Goal: Find specific page/section: Find specific page/section

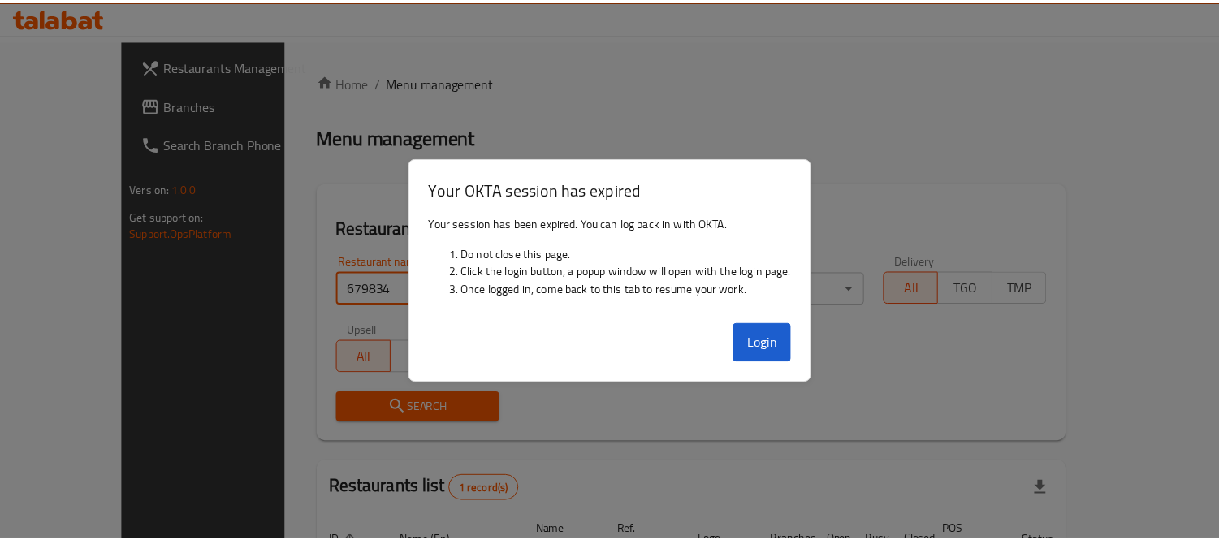
scroll to position [152, 0]
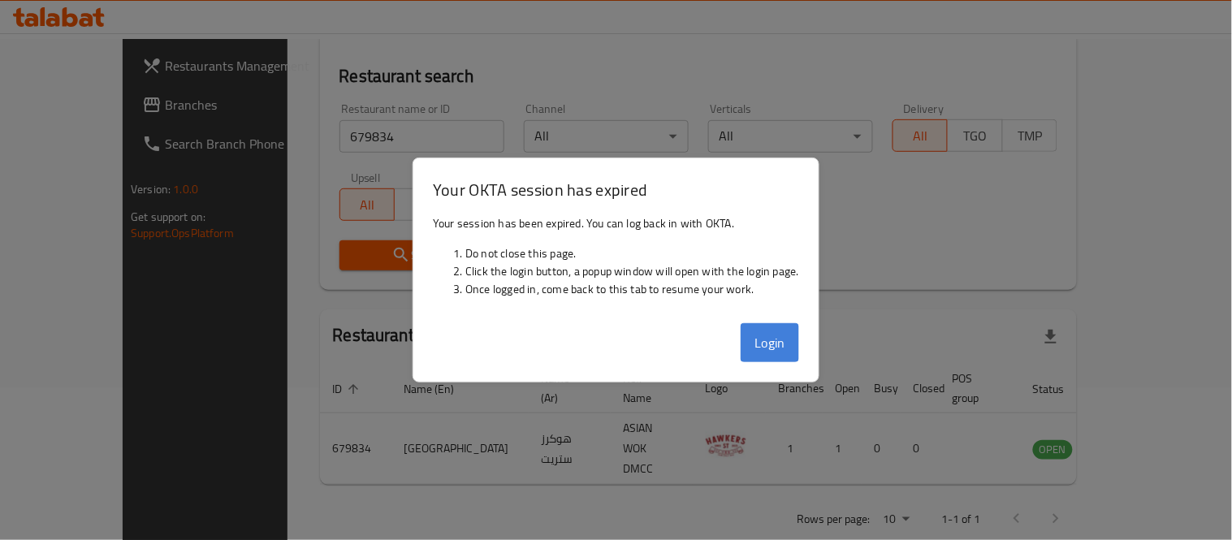
click at [765, 344] on button "Login" at bounding box center [769, 342] width 58 height 39
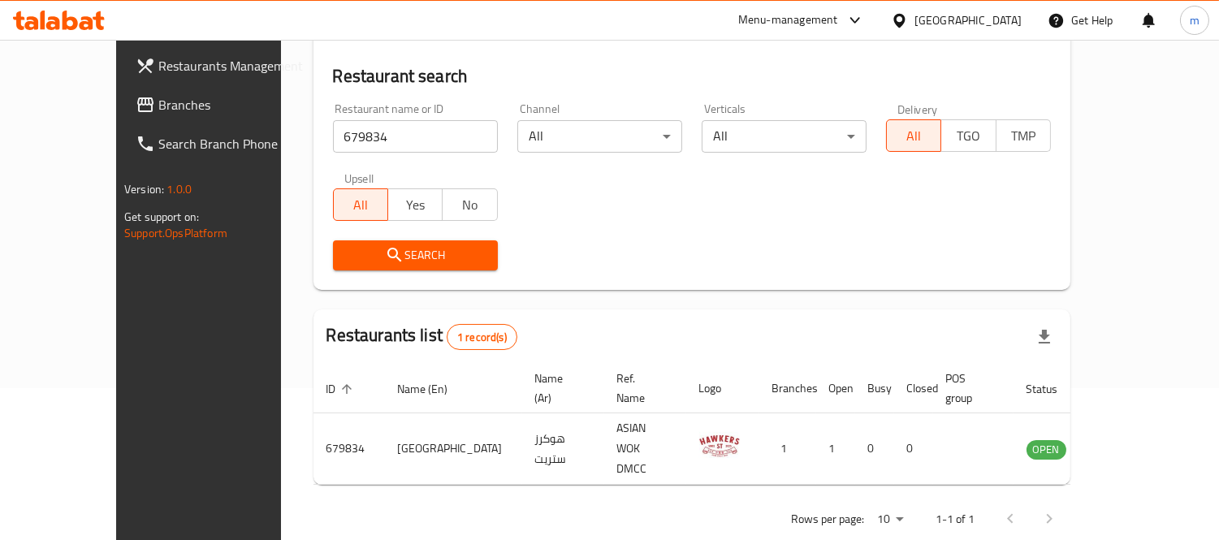
click at [158, 104] on span "Branches" at bounding box center [232, 104] width 149 height 19
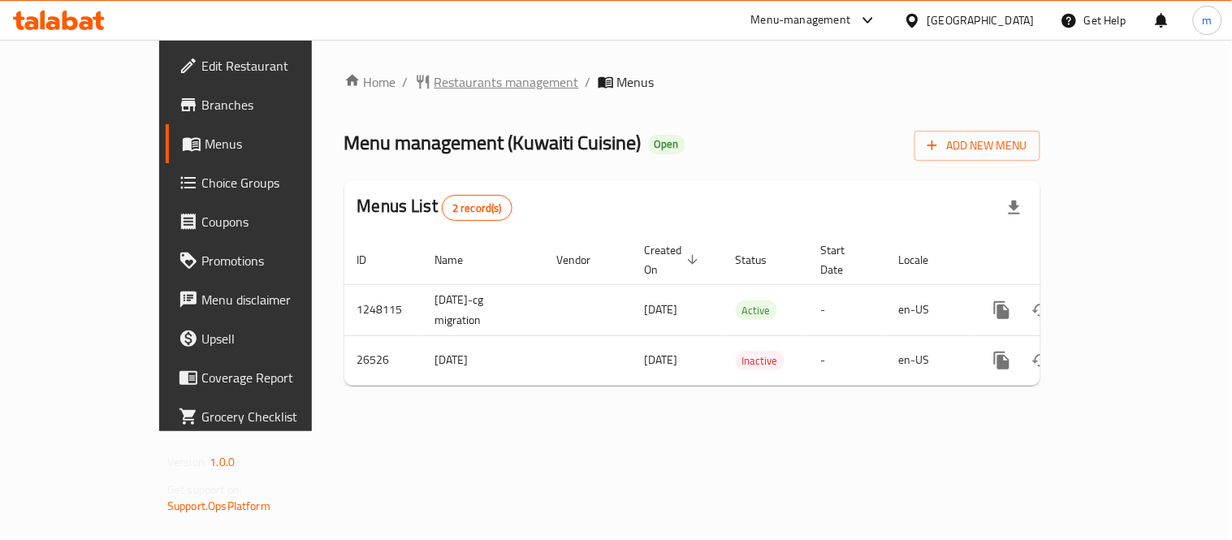
click at [434, 77] on span "Restaurants management" at bounding box center [506, 81] width 145 height 19
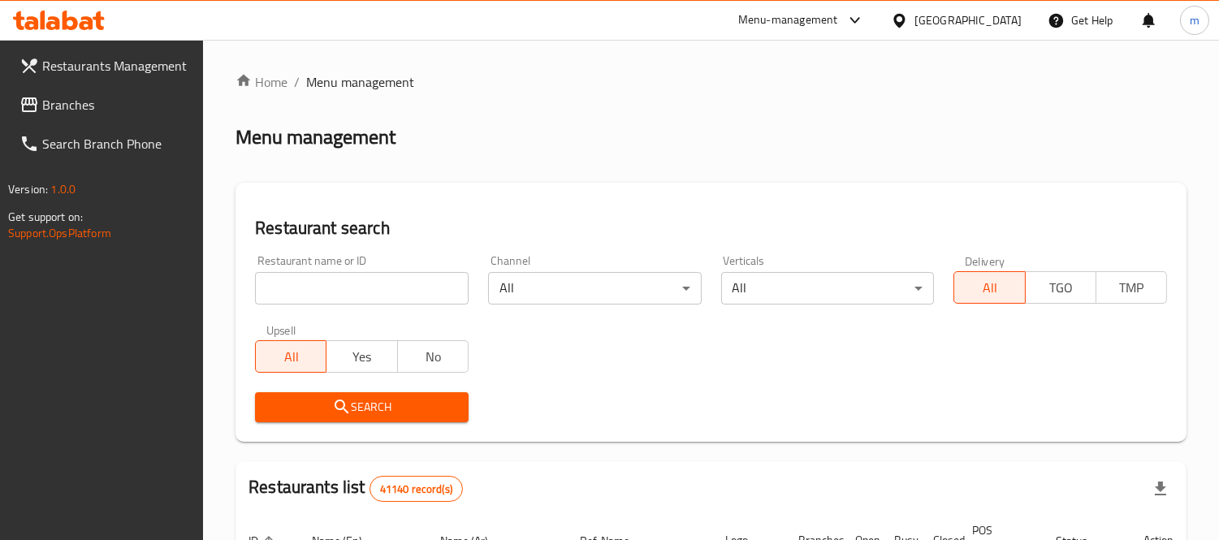
click at [414, 294] on input "search" at bounding box center [362, 288] width 214 height 32
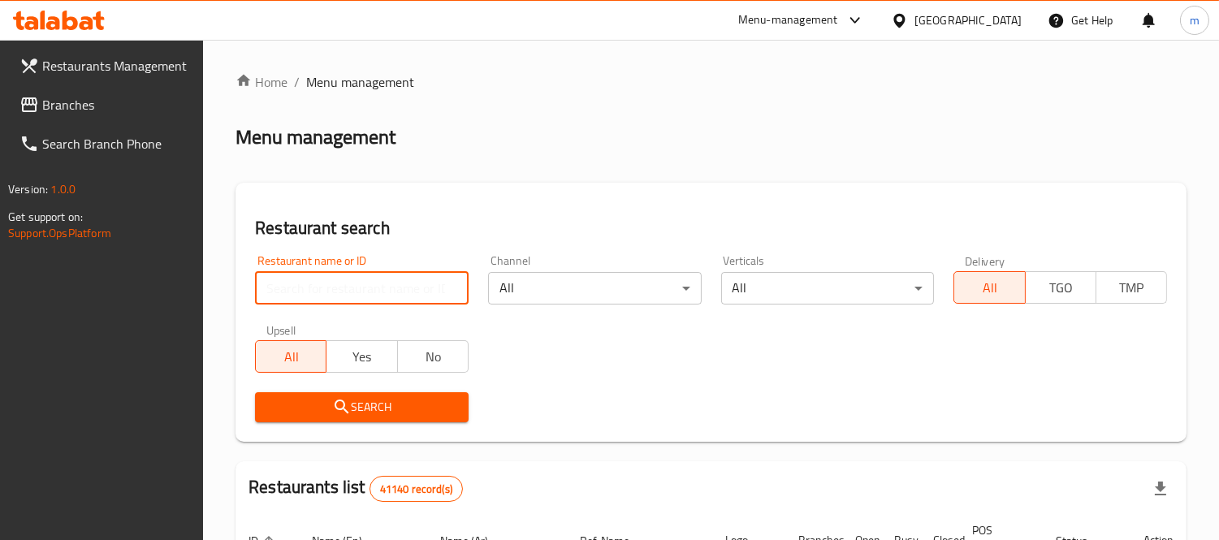
paste input "13766"
type input "13766"
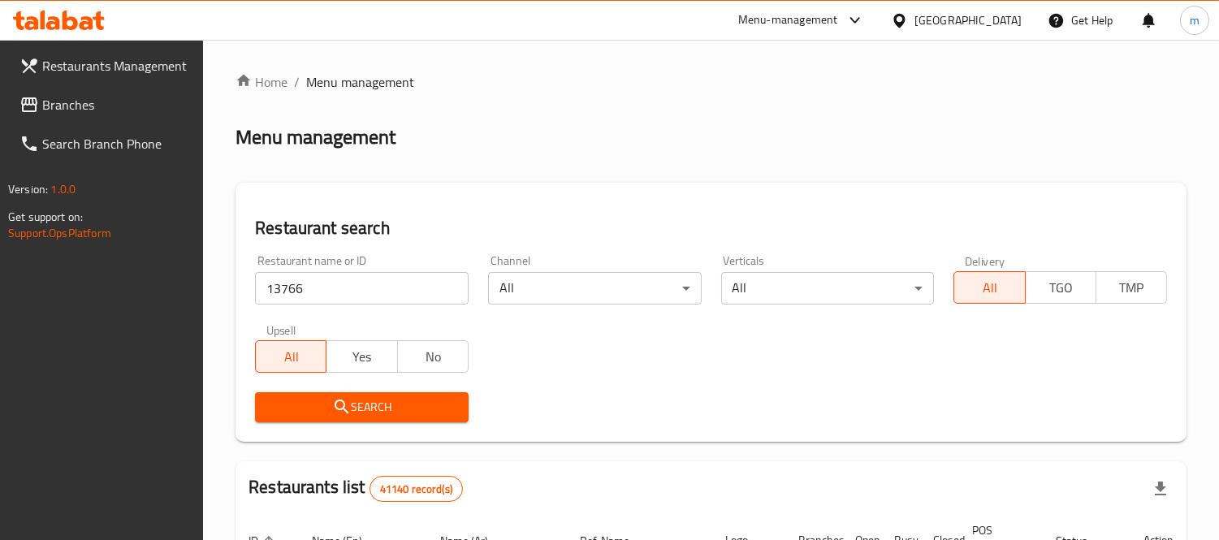
click at [414, 411] on span "Search" at bounding box center [362, 407] width 188 height 20
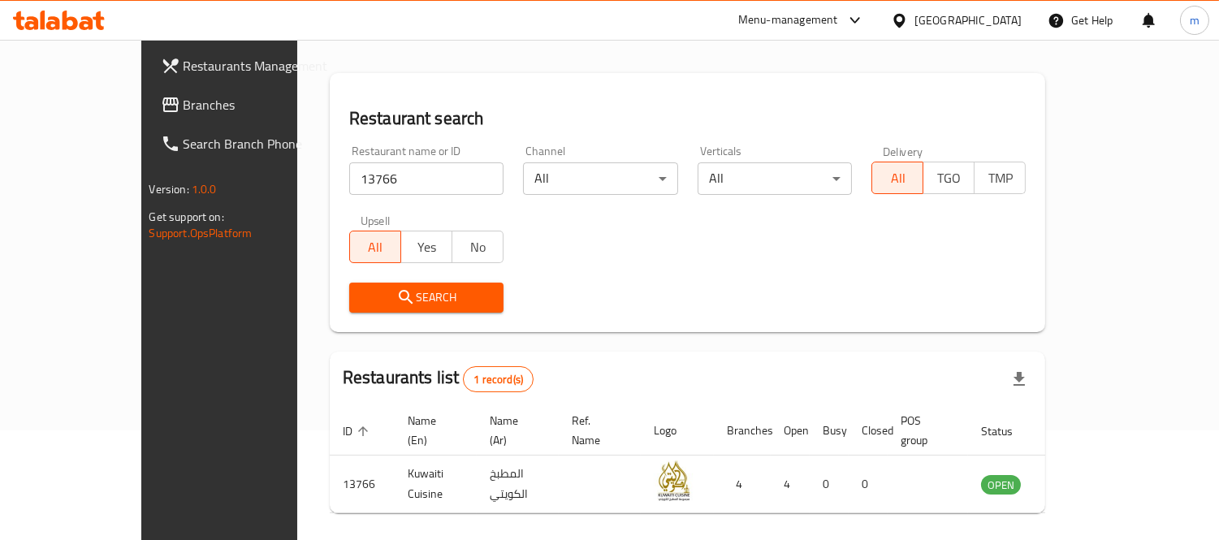
scroll to position [152, 0]
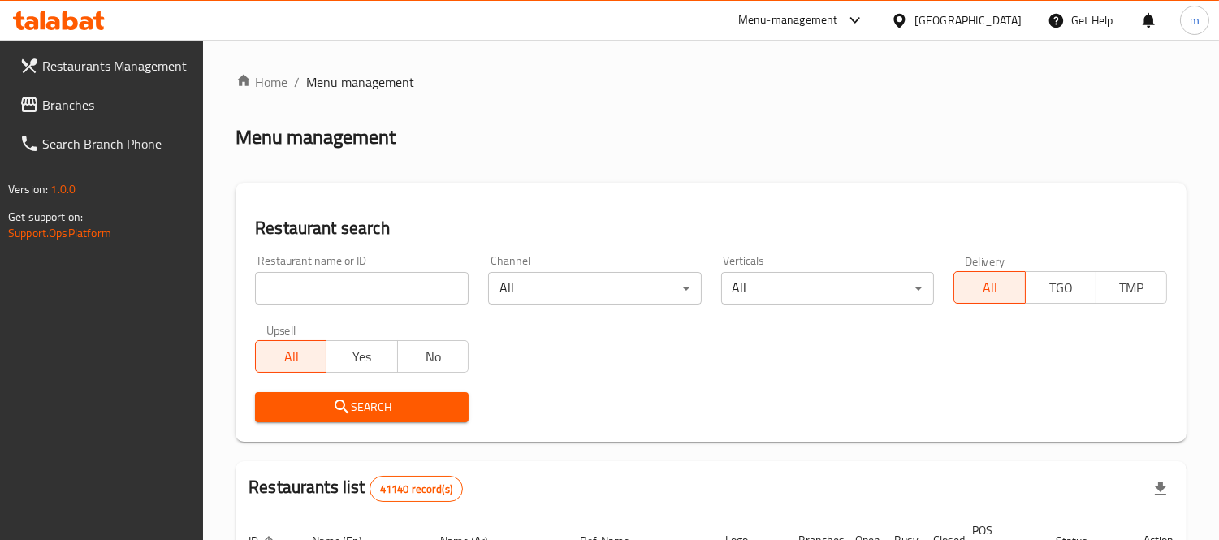
click at [975, 14] on div "[GEOGRAPHIC_DATA]" at bounding box center [967, 20] width 107 height 18
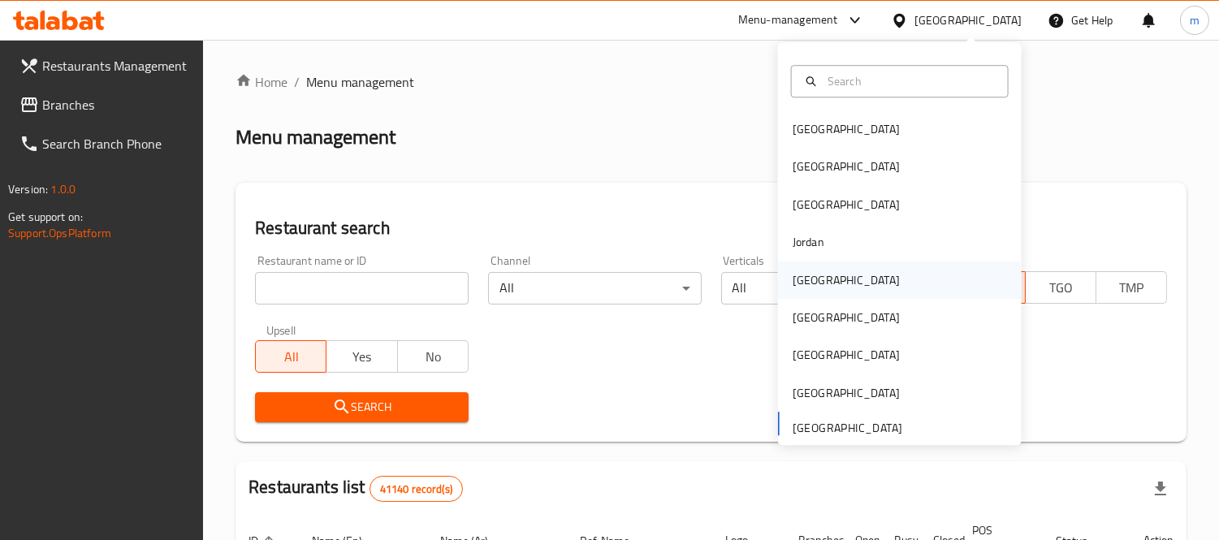
click at [821, 270] on div "Kuwait" at bounding box center [845, 279] width 133 height 37
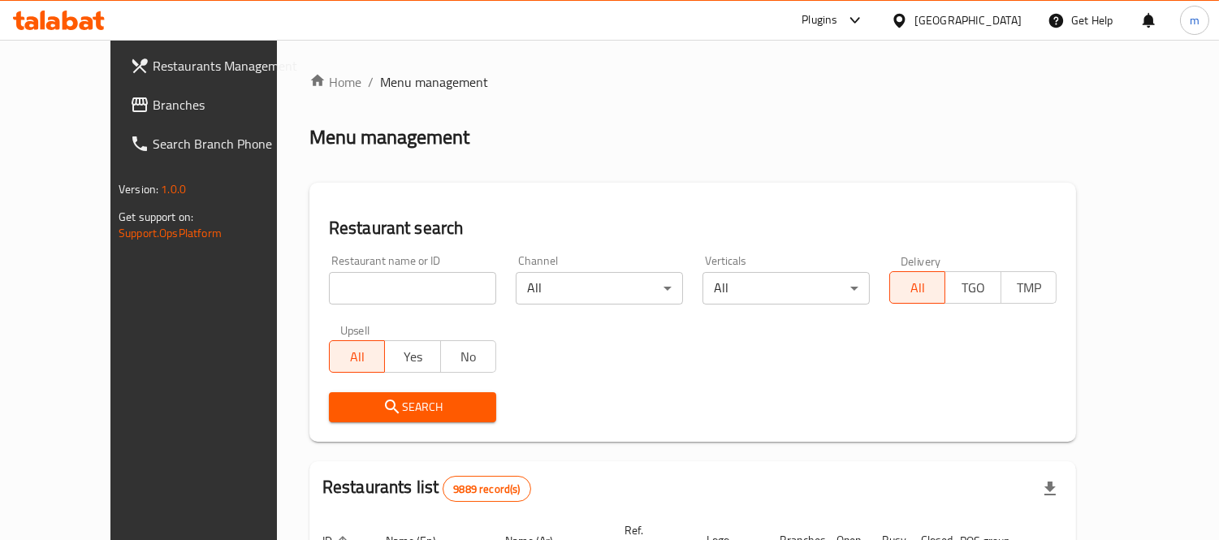
drag, startPoint x: 69, startPoint y: 98, endPoint x: 91, endPoint y: 110, distance: 25.1
click at [153, 98] on span "Branches" at bounding box center [227, 104] width 149 height 19
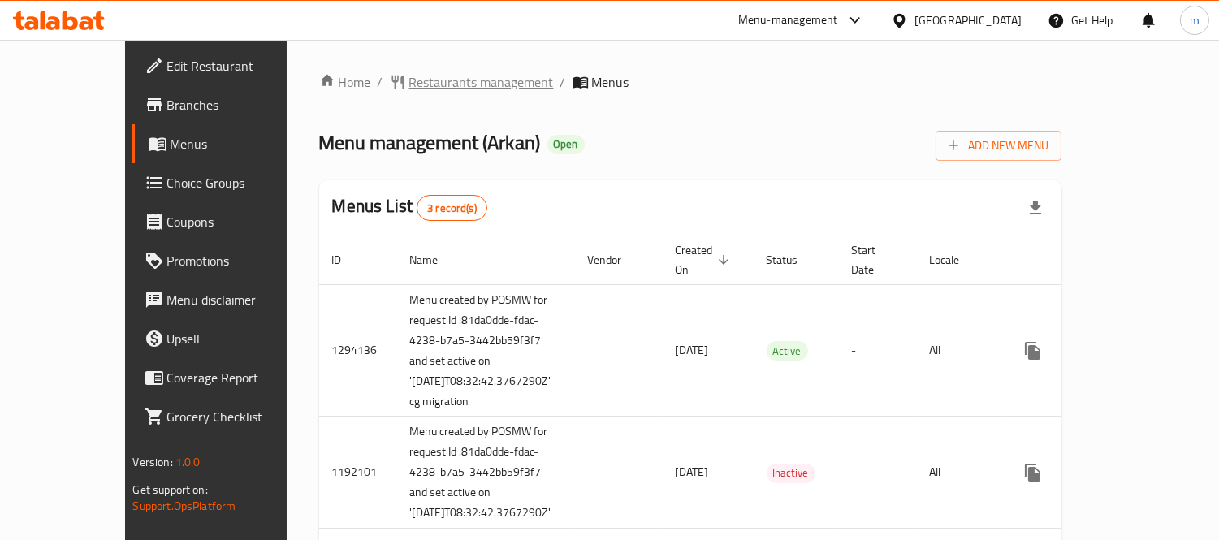
click at [409, 88] on span "Restaurants management" at bounding box center [481, 81] width 145 height 19
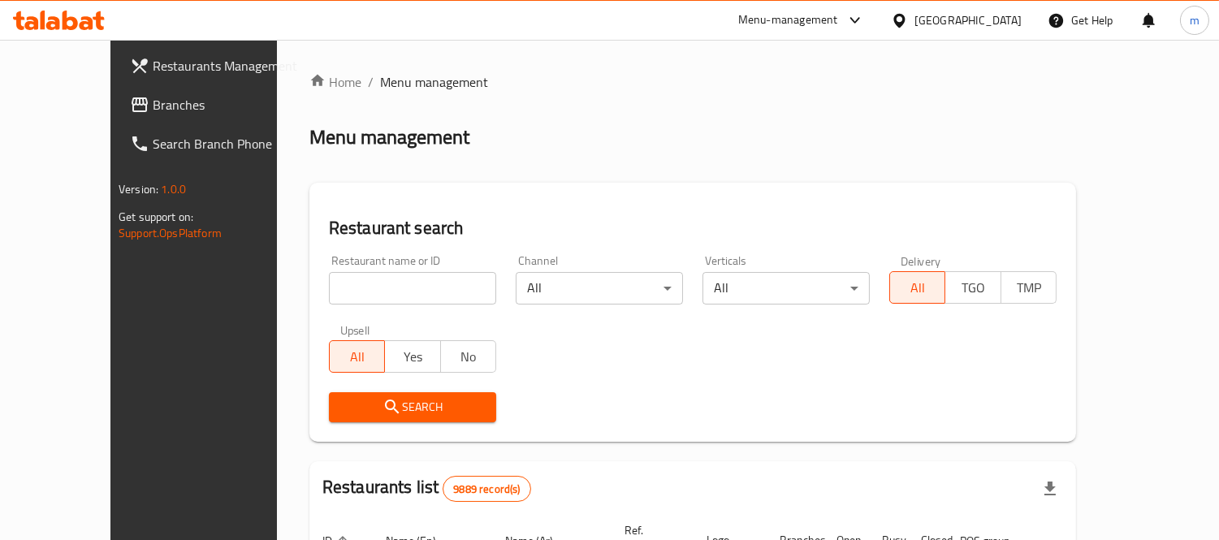
click at [396, 281] on input "search" at bounding box center [412, 288] width 167 height 32
paste input "13810"
type input "13810"
click button "Search" at bounding box center [412, 407] width 167 height 30
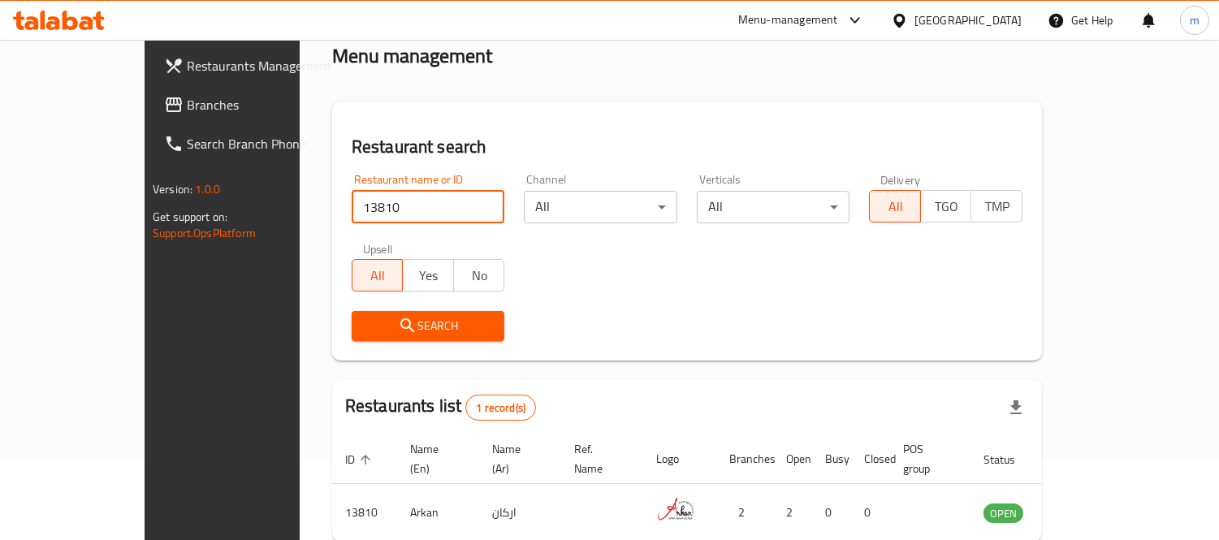
scroll to position [152, 0]
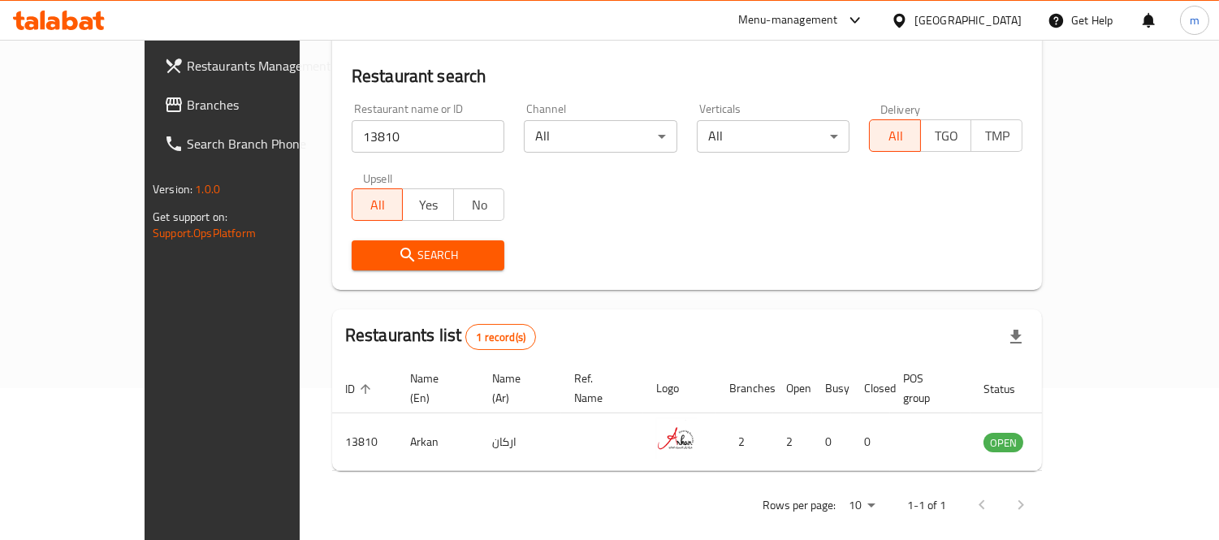
click at [1005, 20] on div "Kuwait" at bounding box center [967, 20] width 107 height 18
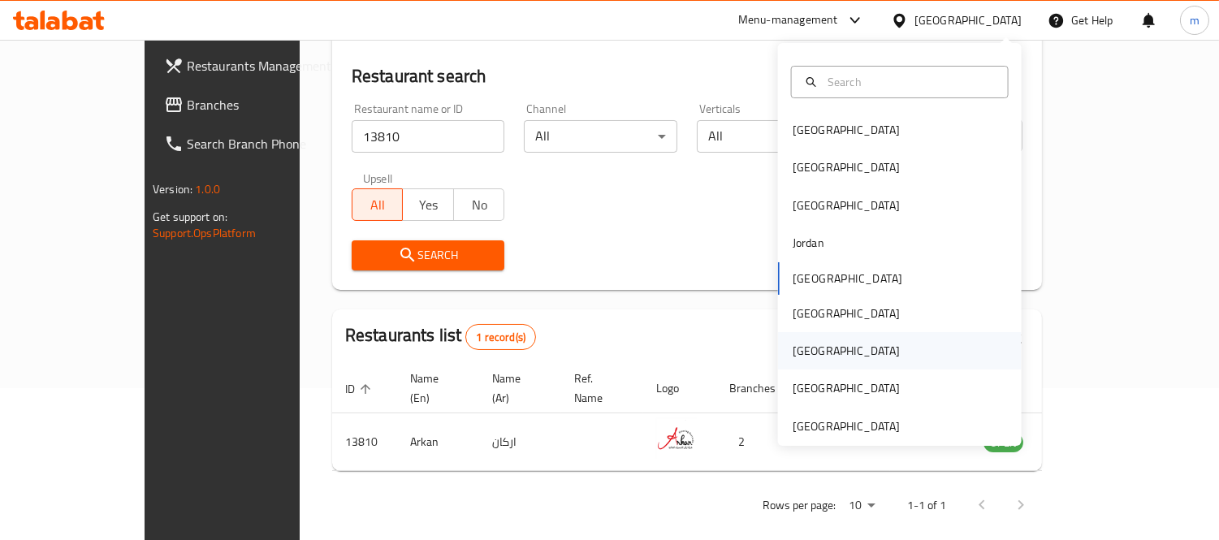
click at [792, 352] on div "[GEOGRAPHIC_DATA]" at bounding box center [845, 351] width 107 height 18
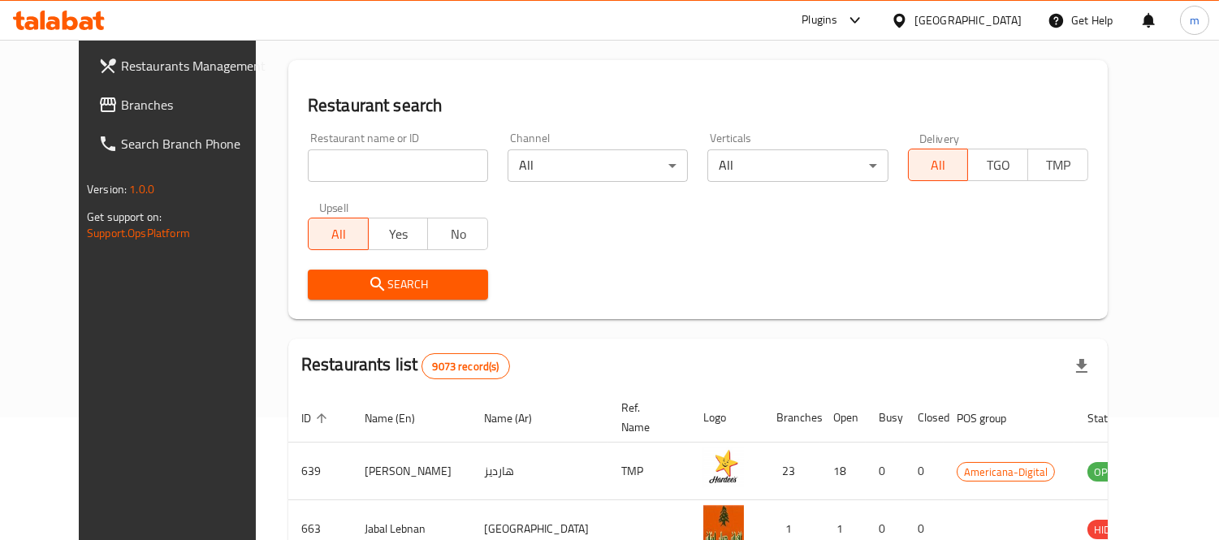
scroll to position [152, 0]
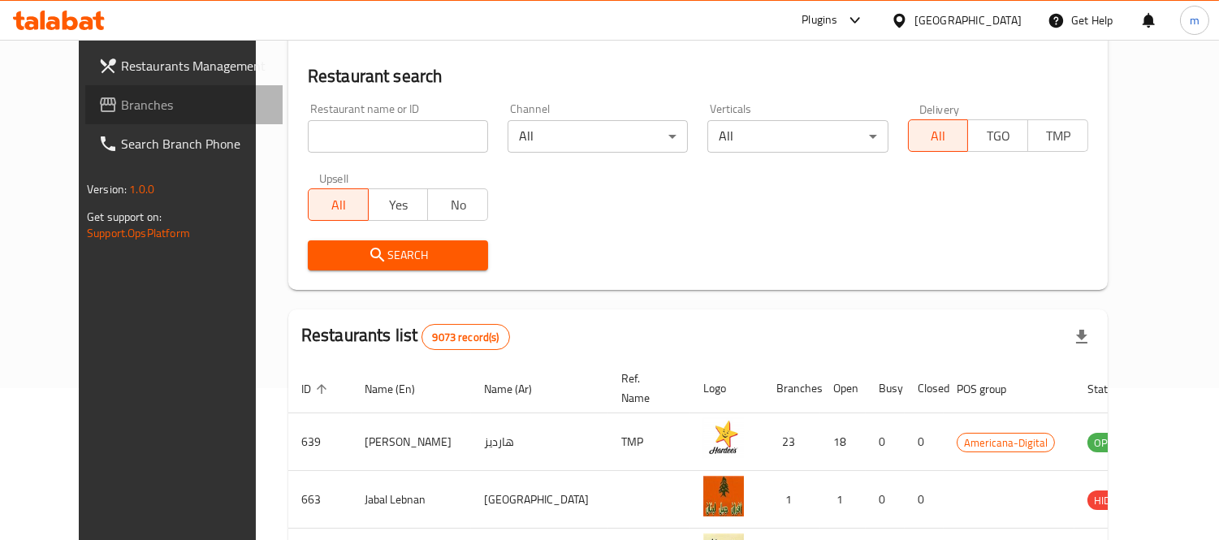
drag, startPoint x: 111, startPoint y: 96, endPoint x: 155, endPoint y: 116, distance: 48.3
click at [121, 96] on span "Branches" at bounding box center [195, 104] width 149 height 19
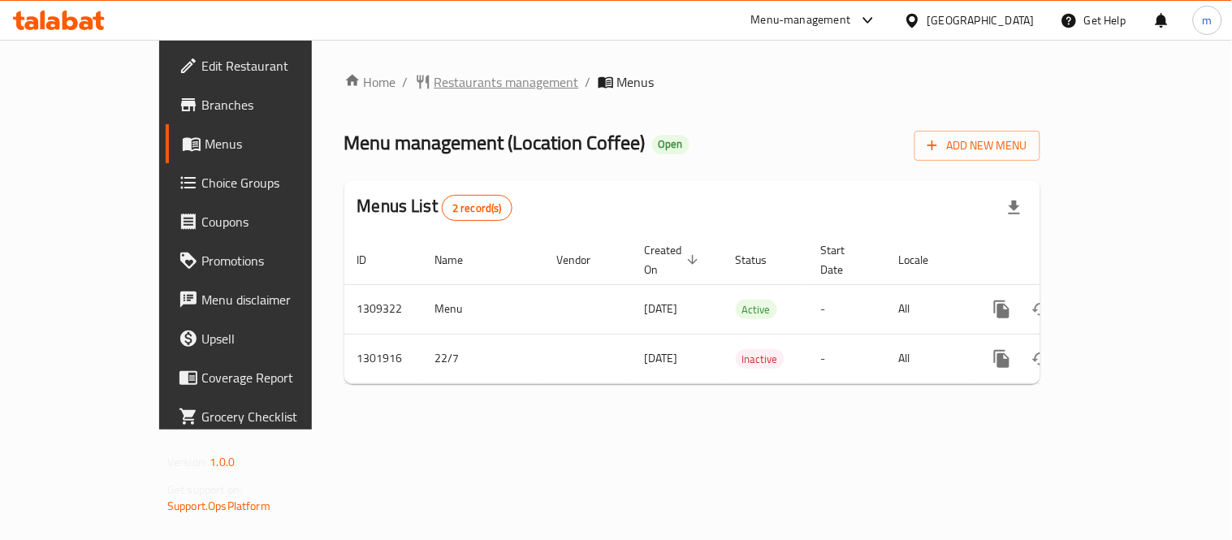
click at [434, 89] on span "Restaurants management" at bounding box center [506, 81] width 145 height 19
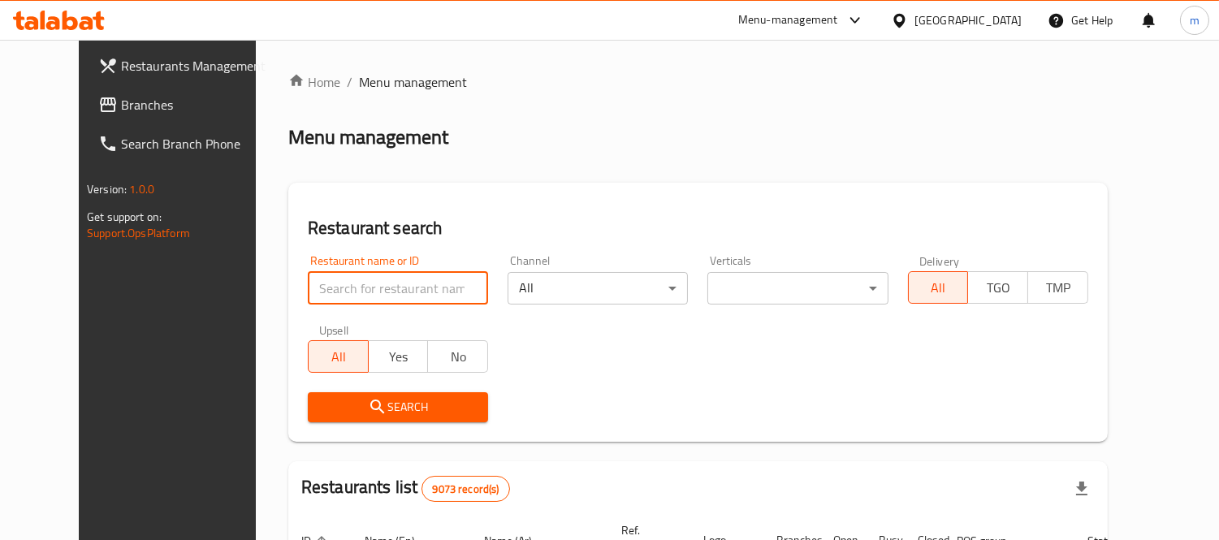
click at [394, 287] on input "search" at bounding box center [398, 288] width 180 height 32
paste input "702203"
type input "702203"
click button "Search" at bounding box center [398, 407] width 180 height 30
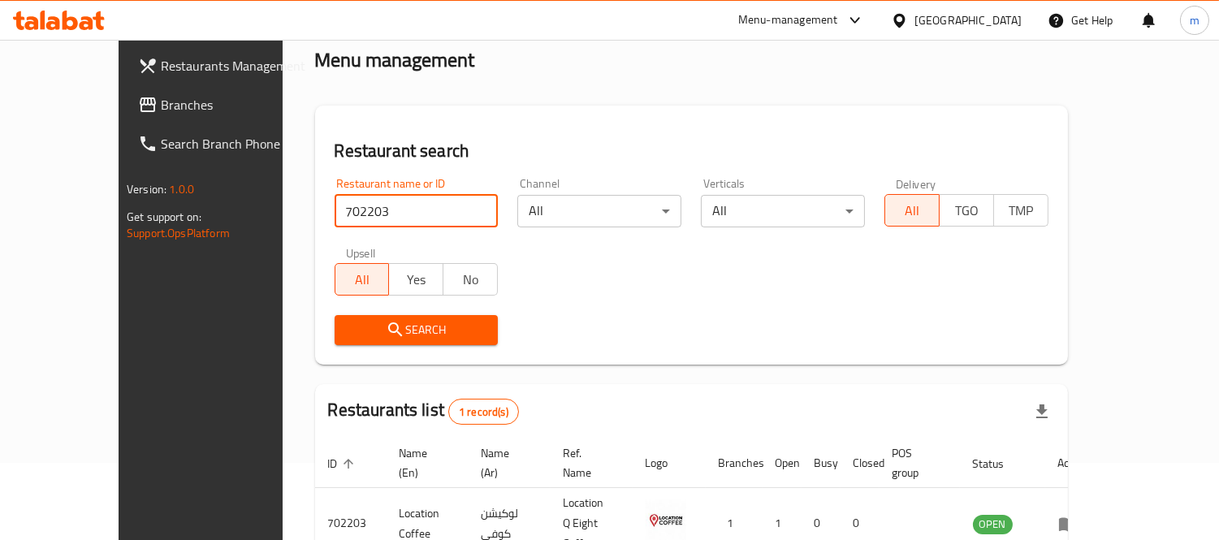
scroll to position [152, 0]
